Goal: Information Seeking & Learning: Learn about a topic

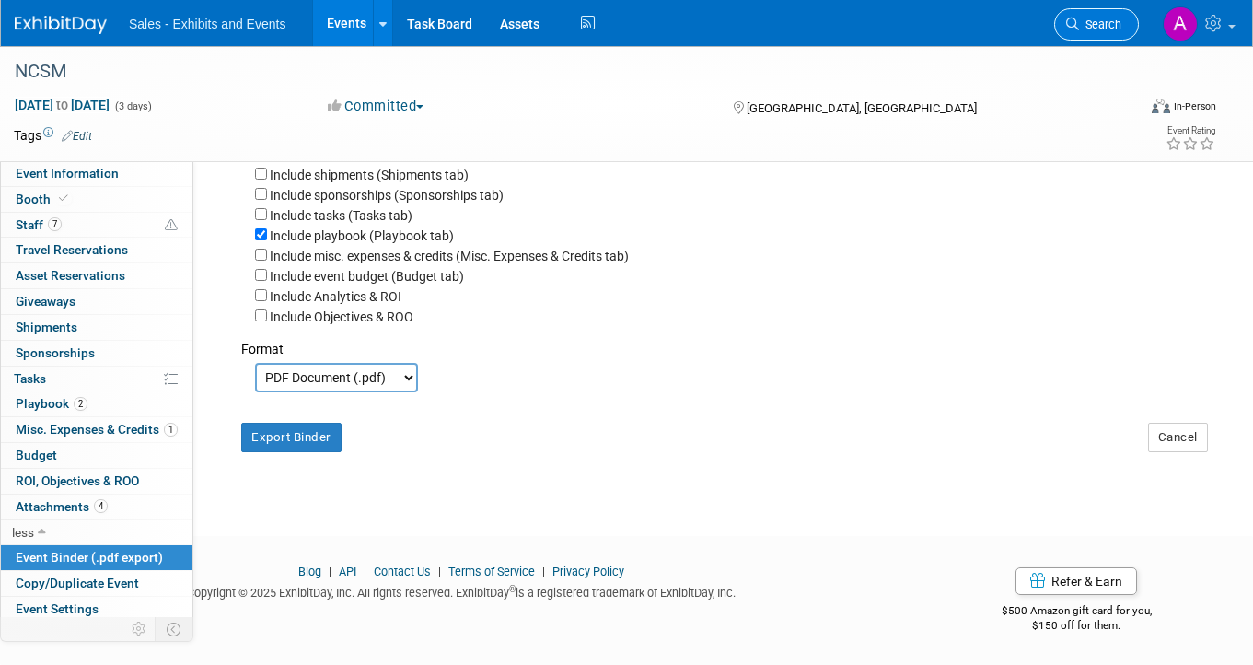
scroll to position [56, 0]
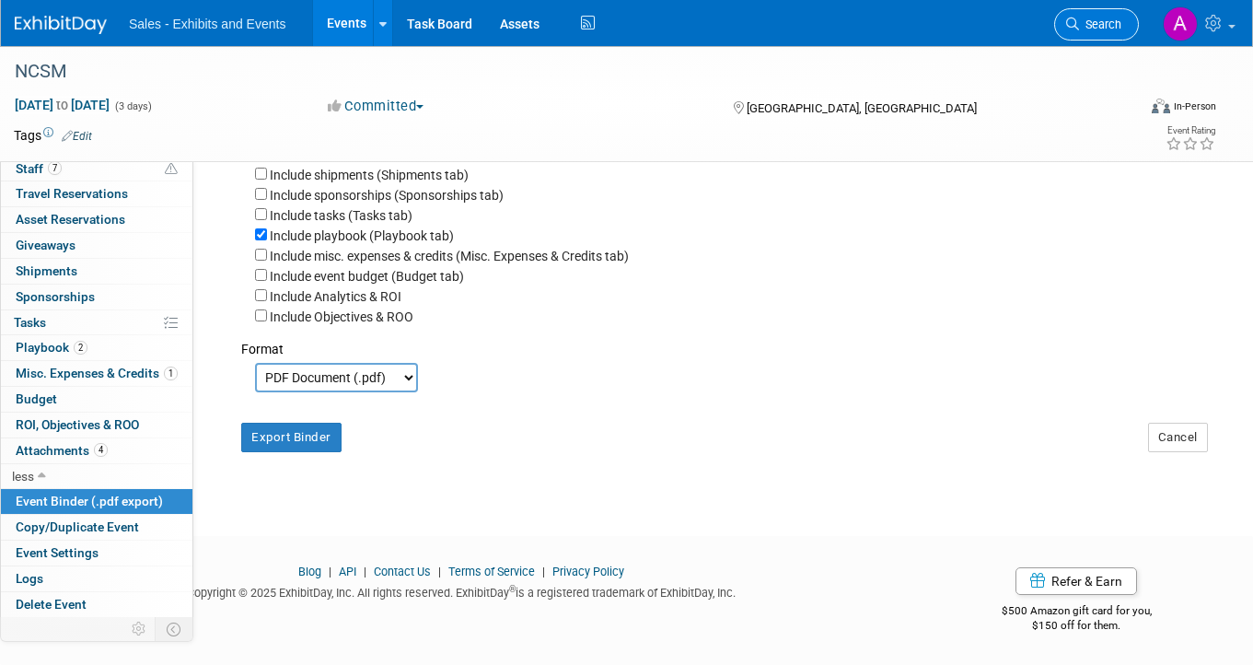
click at [1112, 21] on span "Search" at bounding box center [1100, 24] width 42 height 14
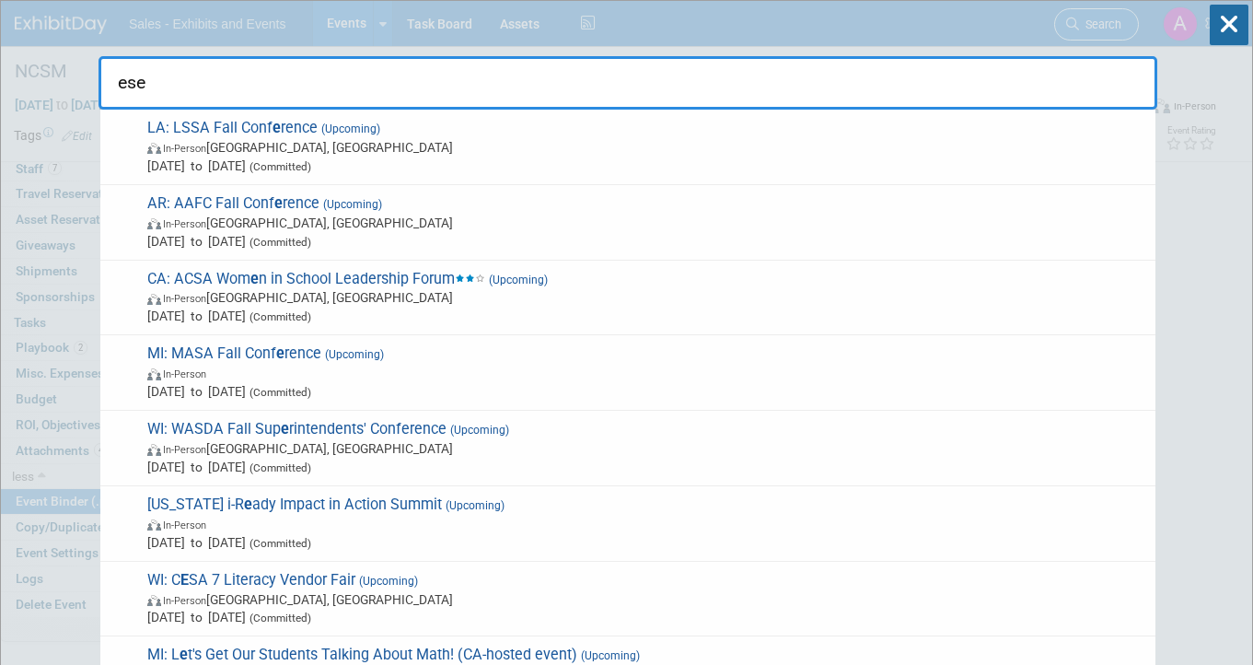
type input "esea"
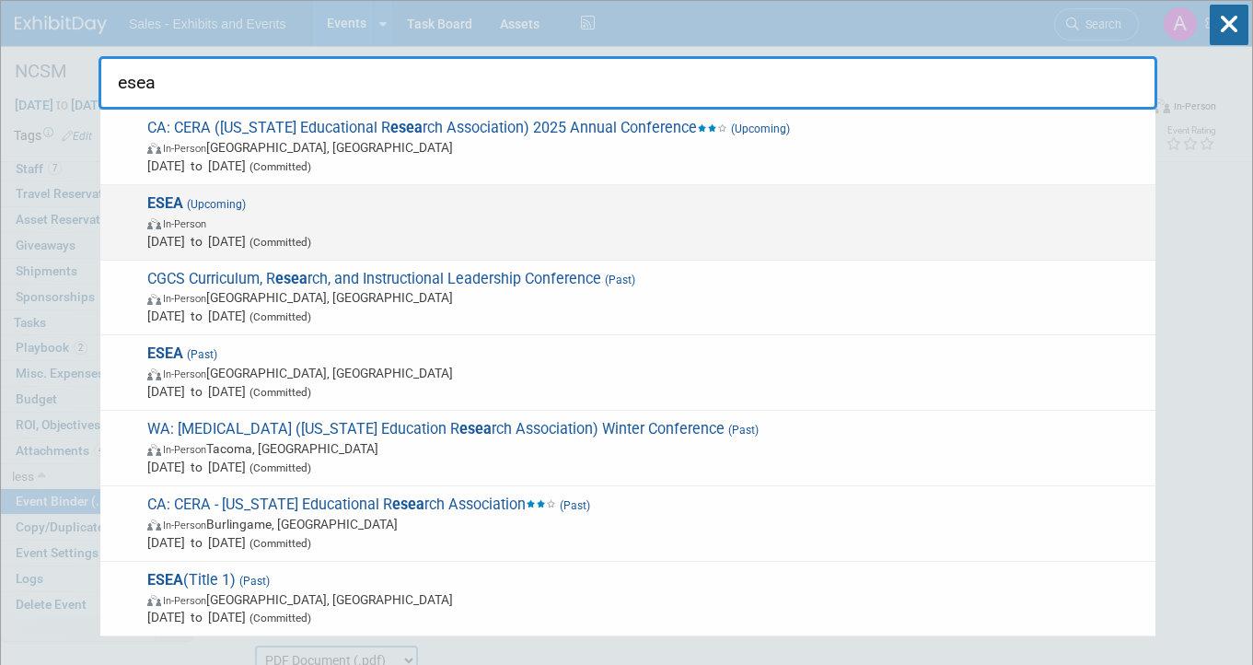
click at [457, 206] on span "ESEA (Upcoming) In-Person Feb 10, 2026 to Feb 12, 2026 (Committed)" at bounding box center [644, 222] width 1005 height 56
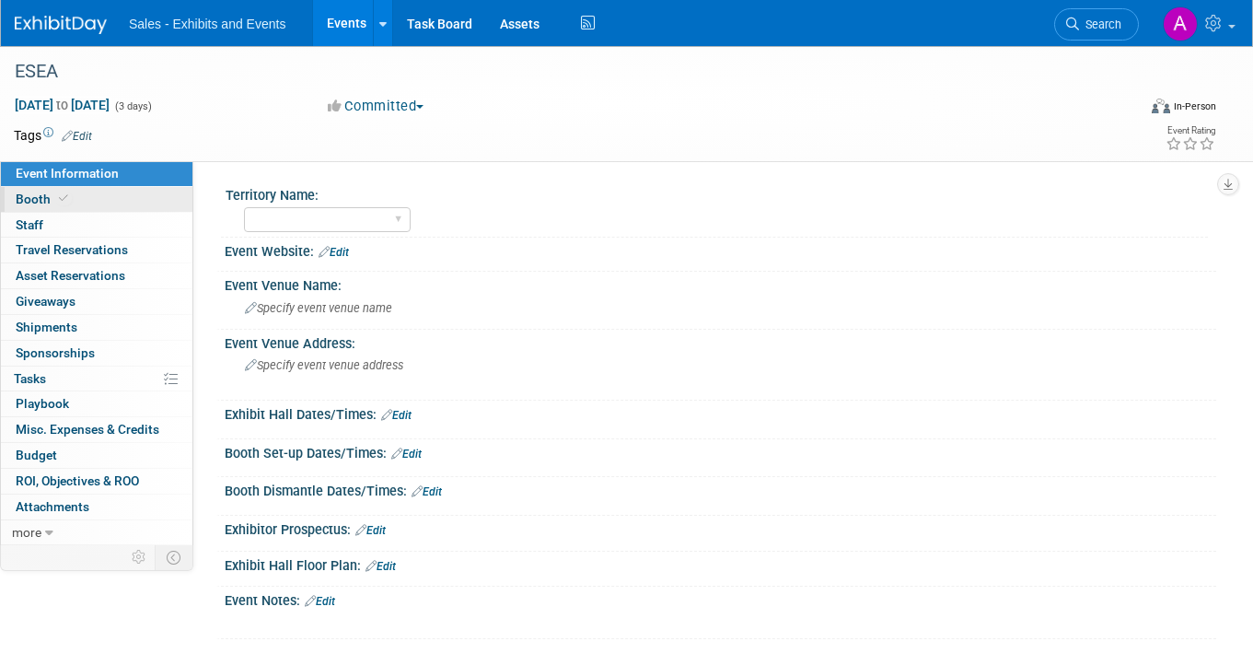
click at [99, 194] on link "Booth" at bounding box center [97, 199] width 192 height 25
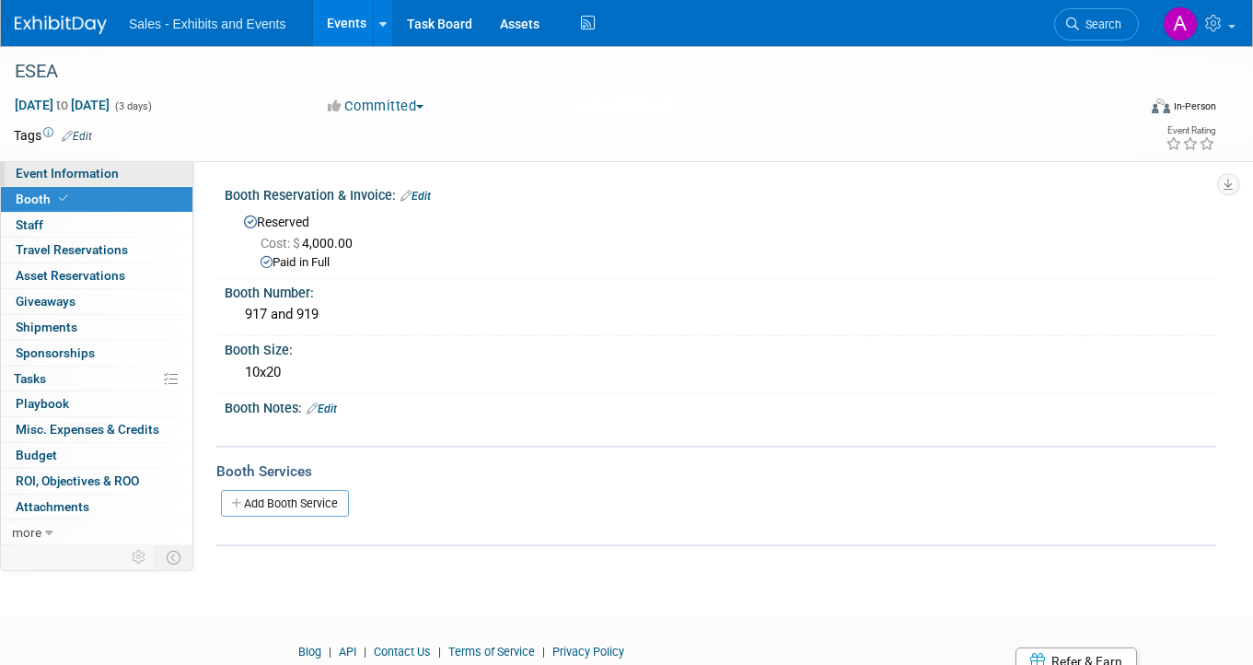
click at [105, 176] on span "Event Information" at bounding box center [67, 173] width 103 height 15
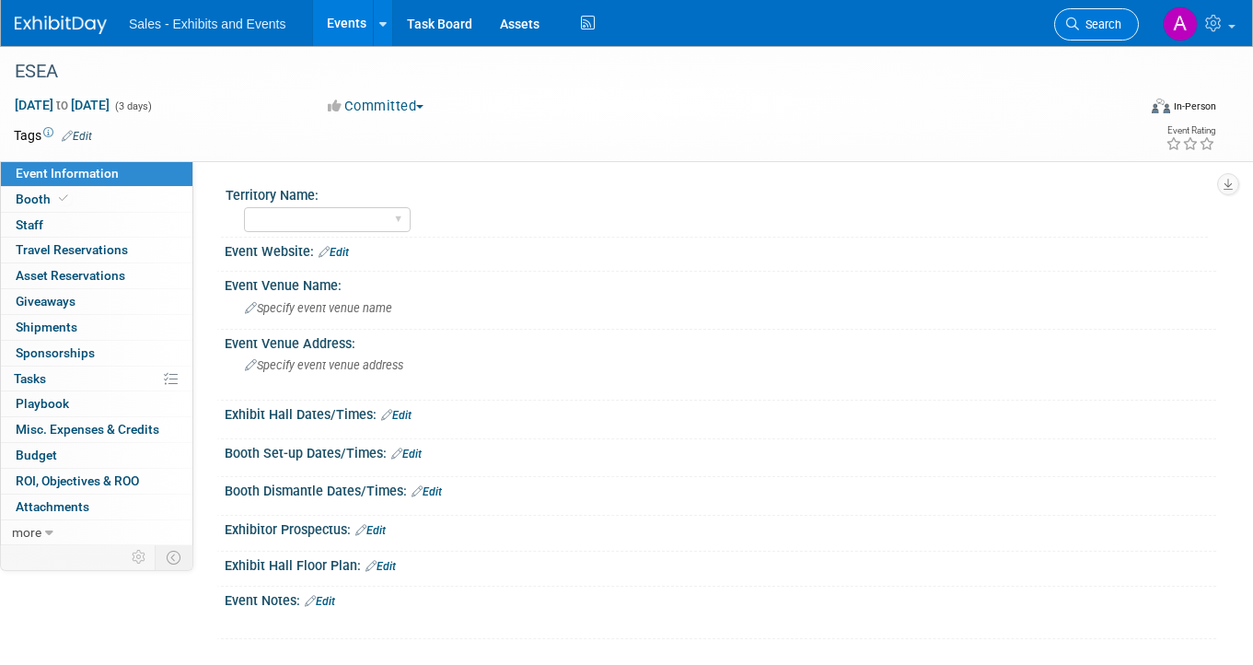
click at [1105, 35] on link "Search" at bounding box center [1096, 24] width 85 height 32
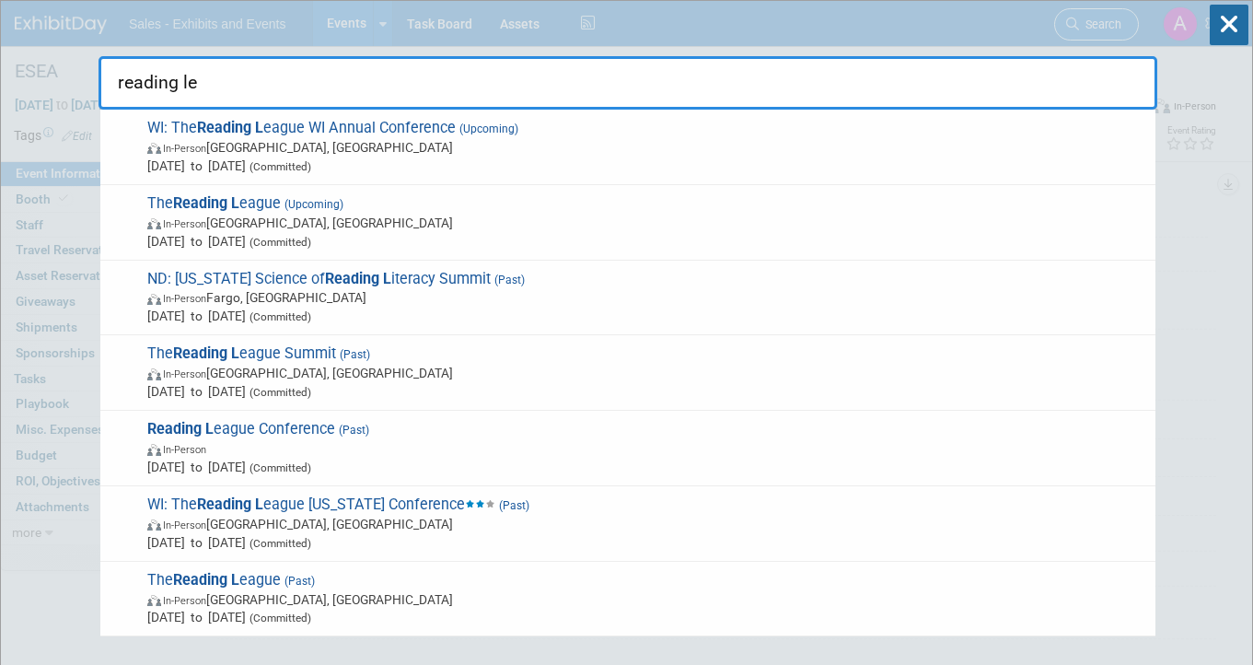
type input "reading lea"
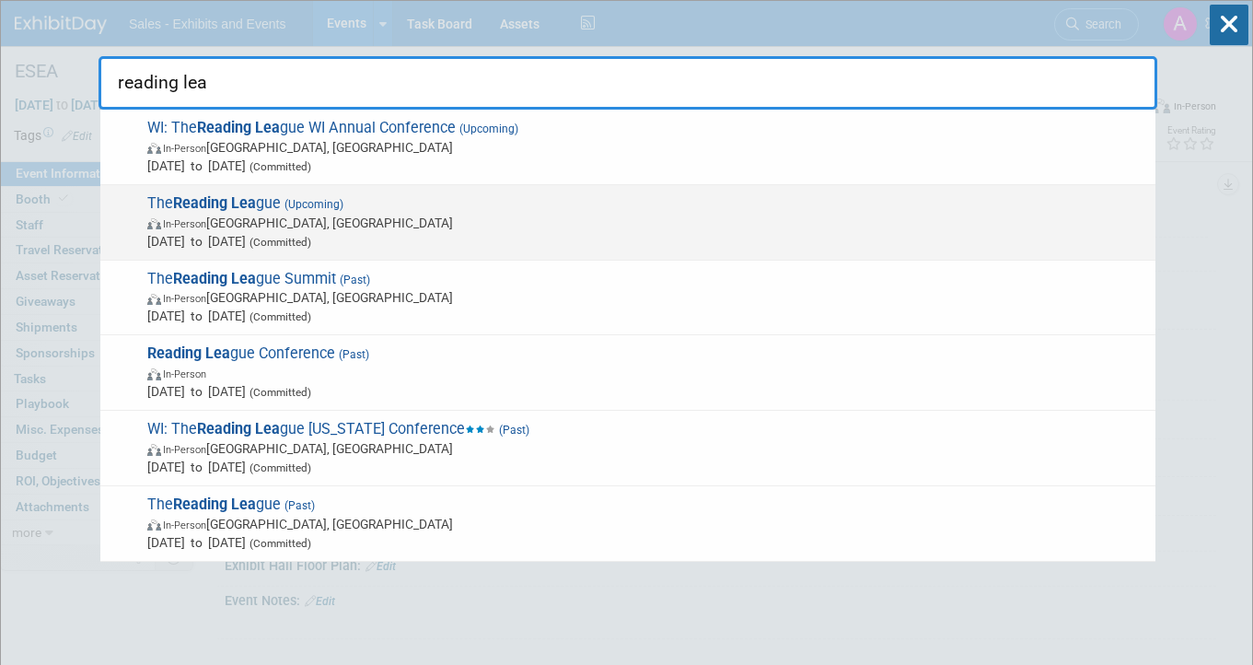
click at [516, 202] on span "The Reading [PERSON_NAME] (Upcoming) In-Person [GEOGRAPHIC_DATA], [GEOGRAPHIC_D…" at bounding box center [644, 222] width 1005 height 56
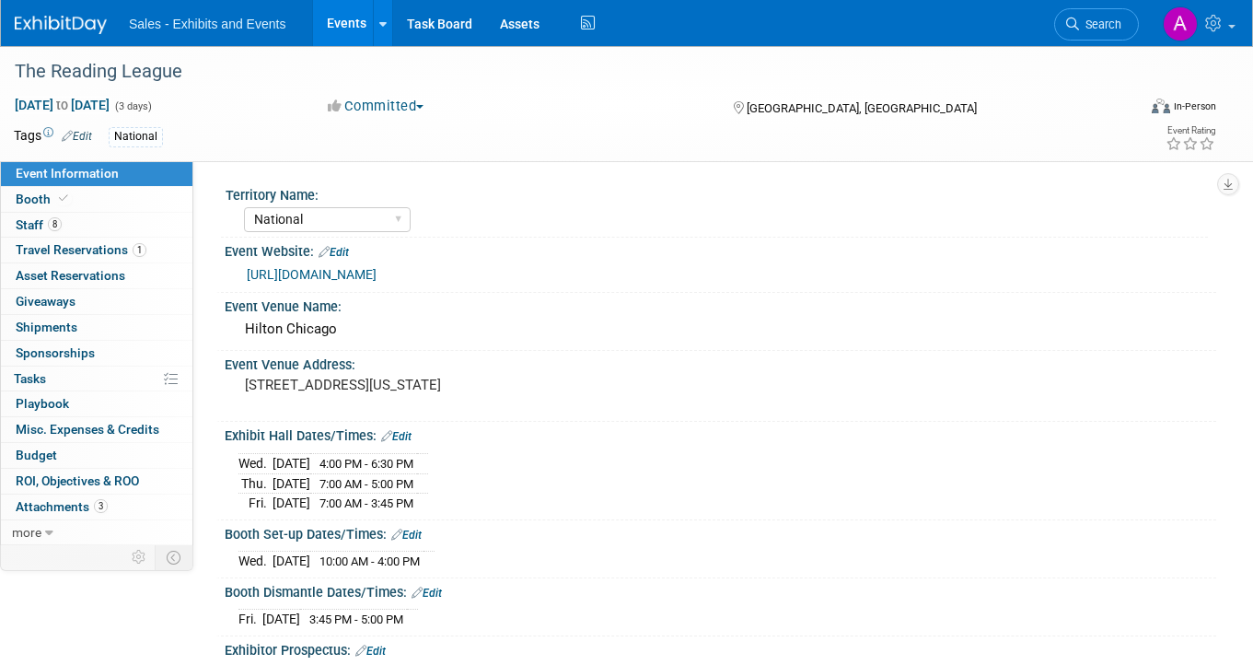
select select "National"
